Goal: Communication & Community: Answer question/provide support

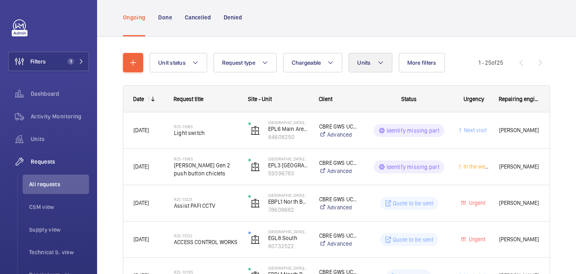
scroll to position [49, 0]
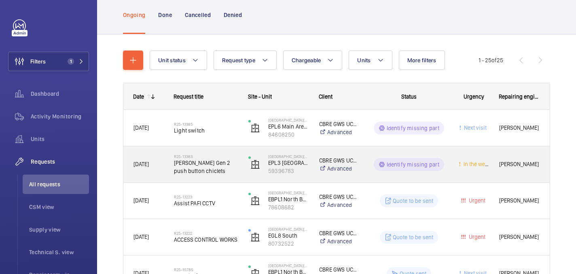
click at [230, 166] on span "[PERSON_NAME] Gen 2 push button chiclets" at bounding box center [206, 167] width 64 height 16
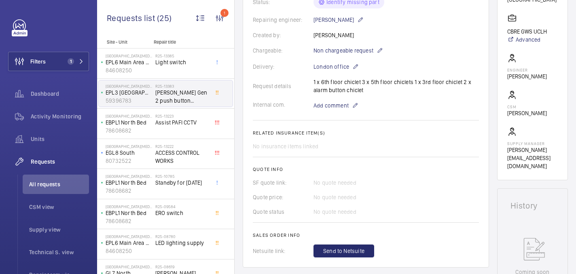
scroll to position [197, 0]
click at [334, 101] on span "Add comment" at bounding box center [331, 105] width 35 height 8
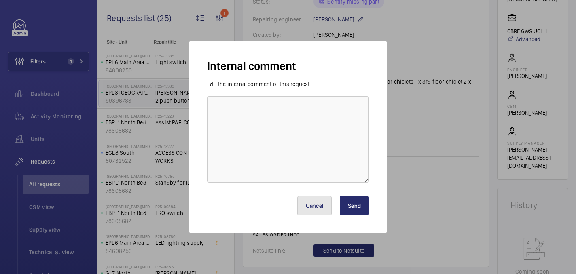
click at [314, 206] on button "Cancel" at bounding box center [314, 205] width 35 height 19
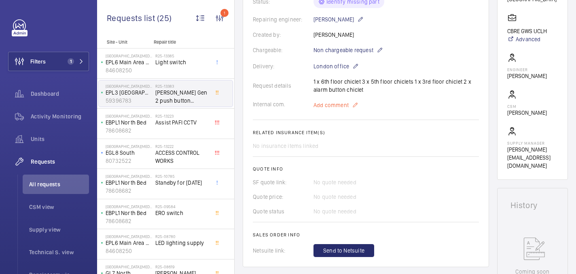
click at [319, 100] on p "Add comment" at bounding box center [344, 105] width 61 height 10
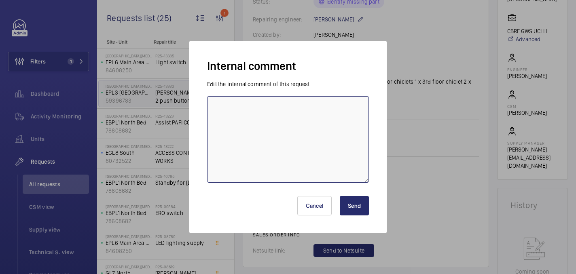
click at [304, 110] on textarea at bounding box center [288, 139] width 162 height 87
click at [245, 110] on textarea "4 x 5th leve needed" at bounding box center [288, 139] width 162 height 87
type textarea "4 x 5th level needed"
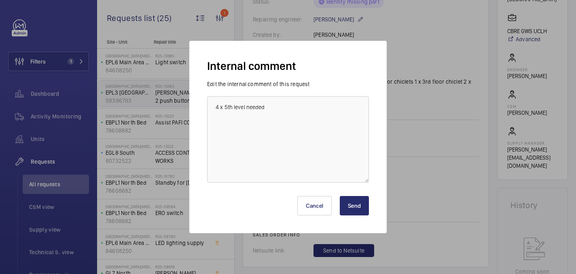
click at [355, 206] on button "Send" at bounding box center [354, 205] width 29 height 19
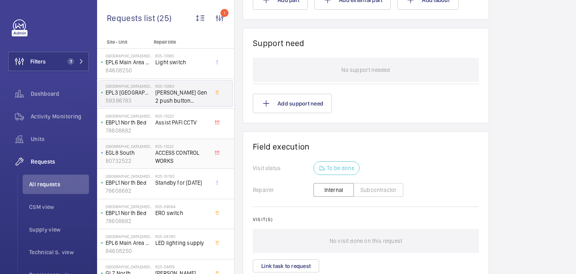
scroll to position [706, 0]
